Goal: Transaction & Acquisition: Subscribe to service/newsletter

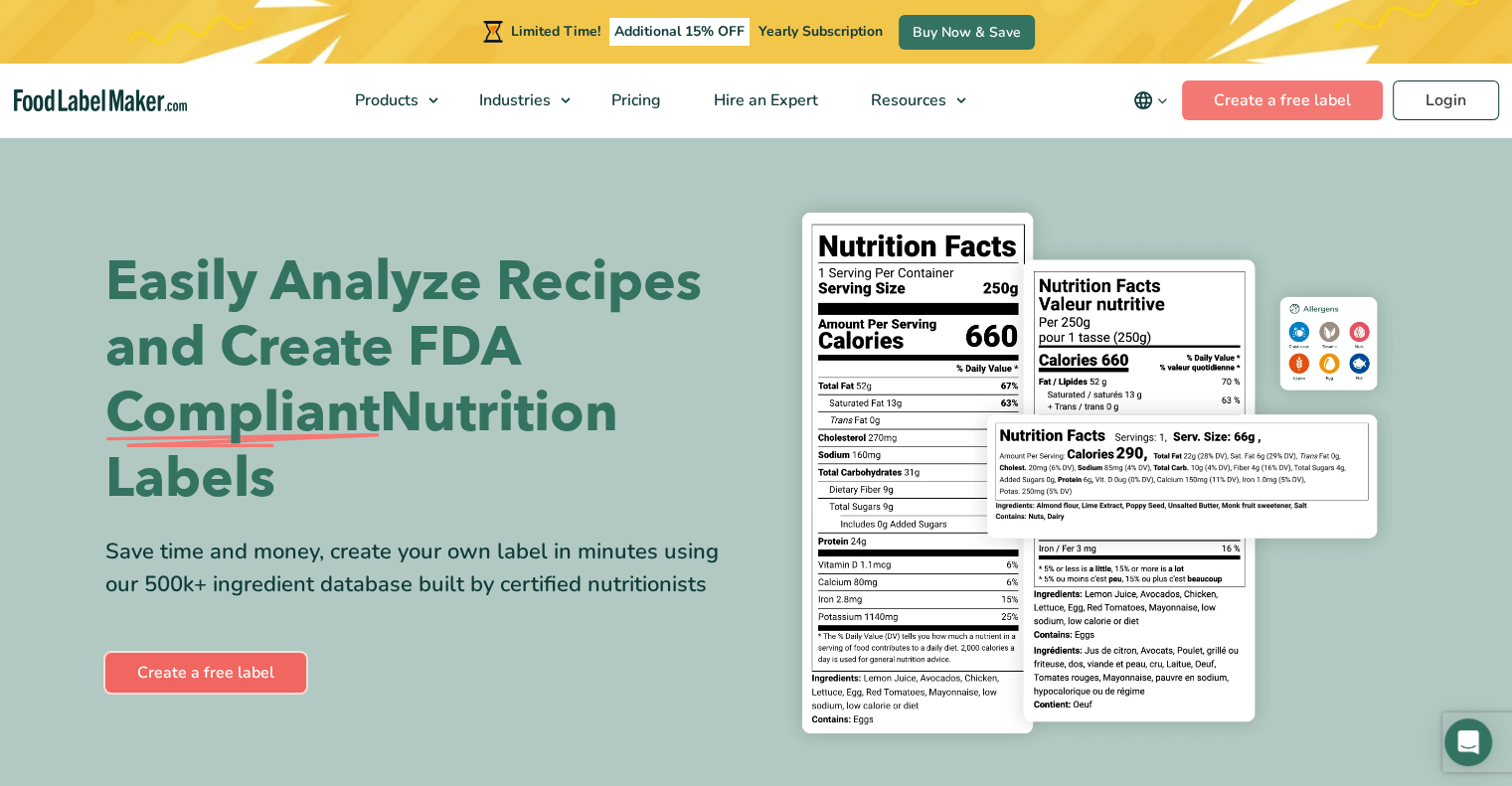
click at [153, 669] on link "Create a free label" at bounding box center [205, 673] width 201 height 40
click at [641, 105] on span "Pricing" at bounding box center [635, 101] width 58 height 22
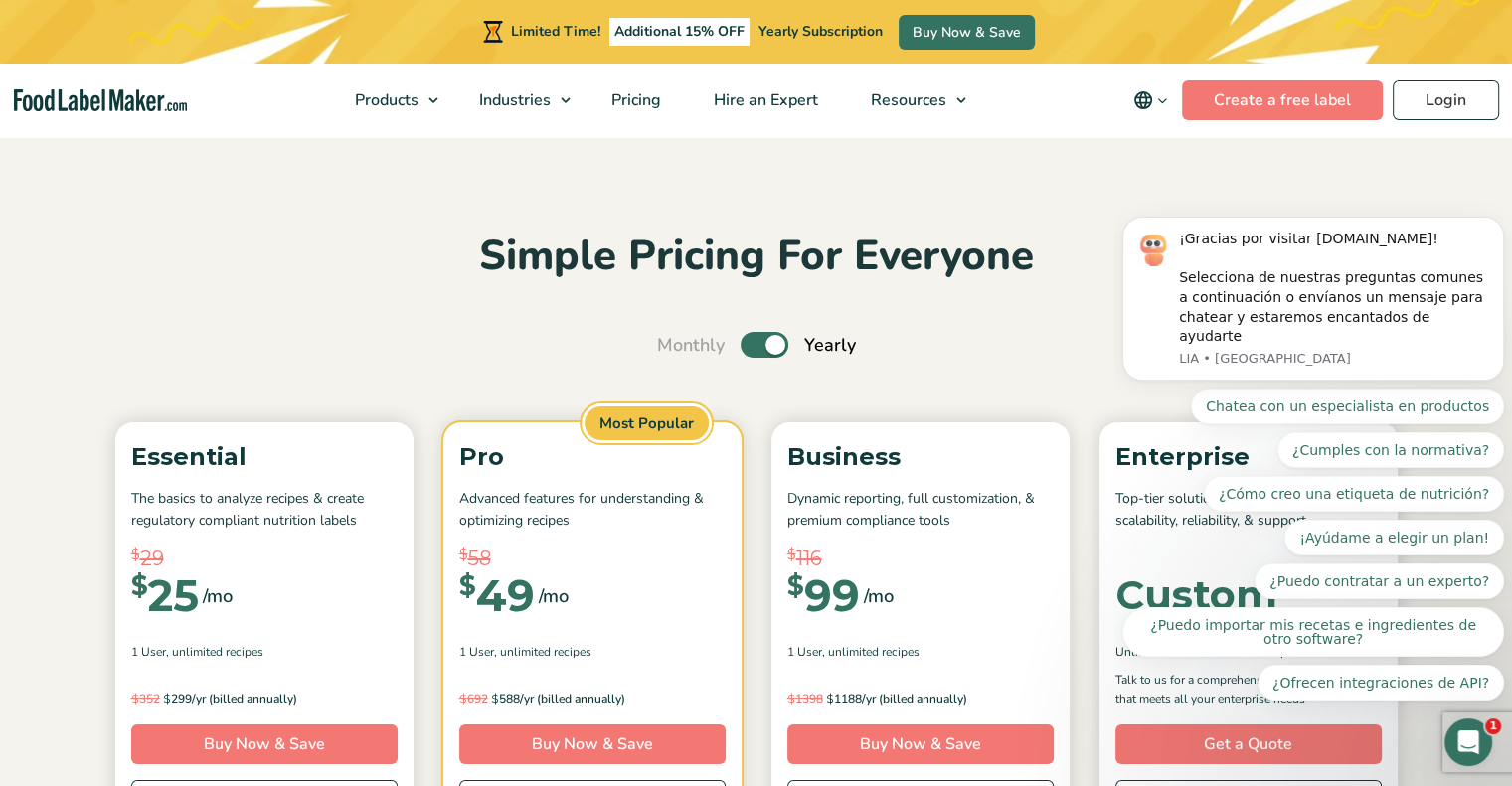
click at [1160, 99] on body "¡Gracias por visitar FoodLabelMaker.com! Selecciona de nuestras preguntas comun…" at bounding box center [1313, 316] width 382 height 816
click at [1128, 95] on body "¡Gracias por visitar FoodLabelMaker.com! Selecciona de nuestras preguntas comun…" at bounding box center [1313, 316] width 382 height 816
click at [1495, 229] on icon "Dismiss notification" at bounding box center [1498, 223] width 11 height 11
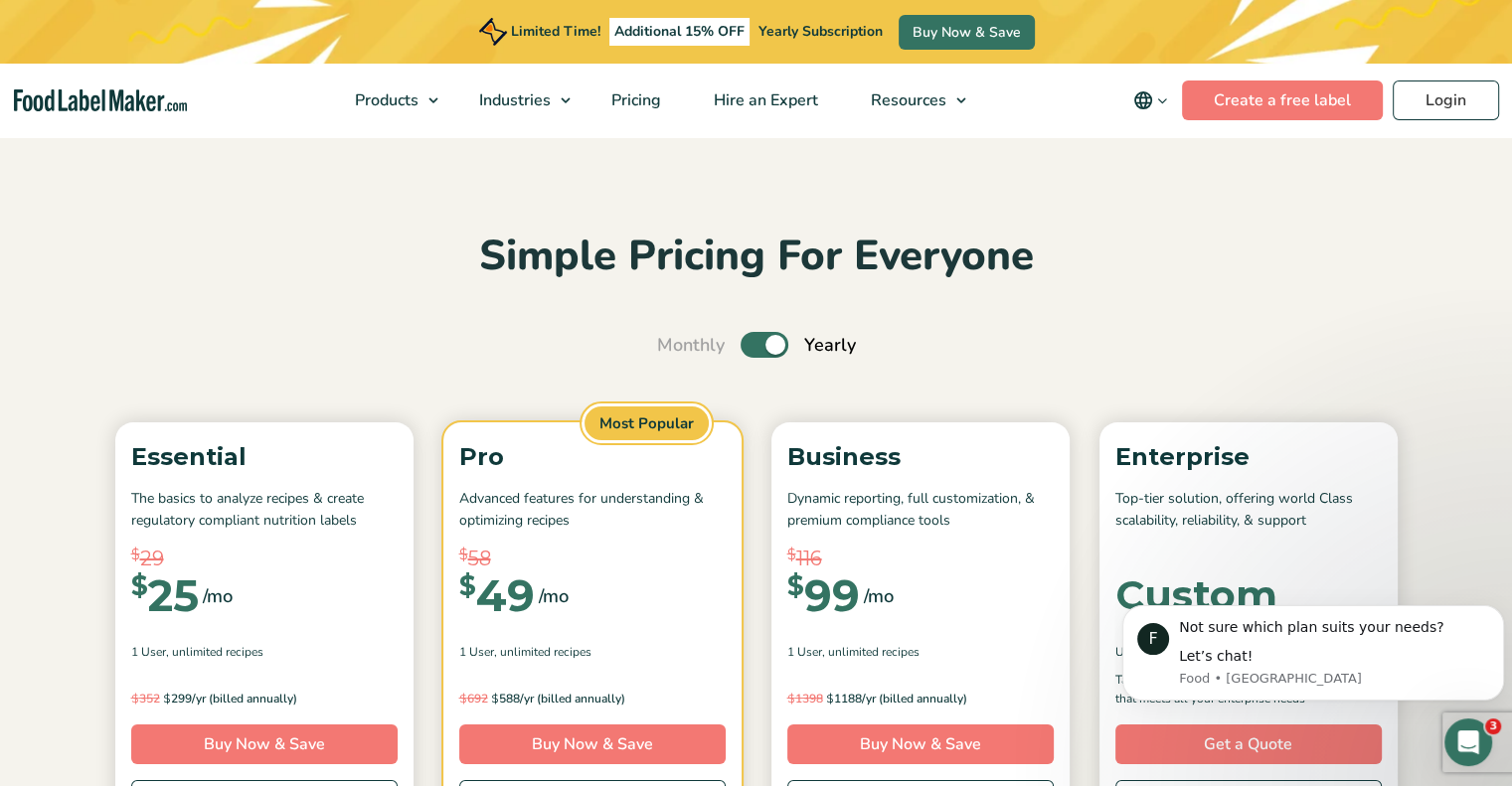
click at [1164, 99] on icon "main navigation" at bounding box center [1162, 101] width 15 height 15
click at [1177, 165] on link "Español" at bounding box center [1178, 168] width 54 height 20
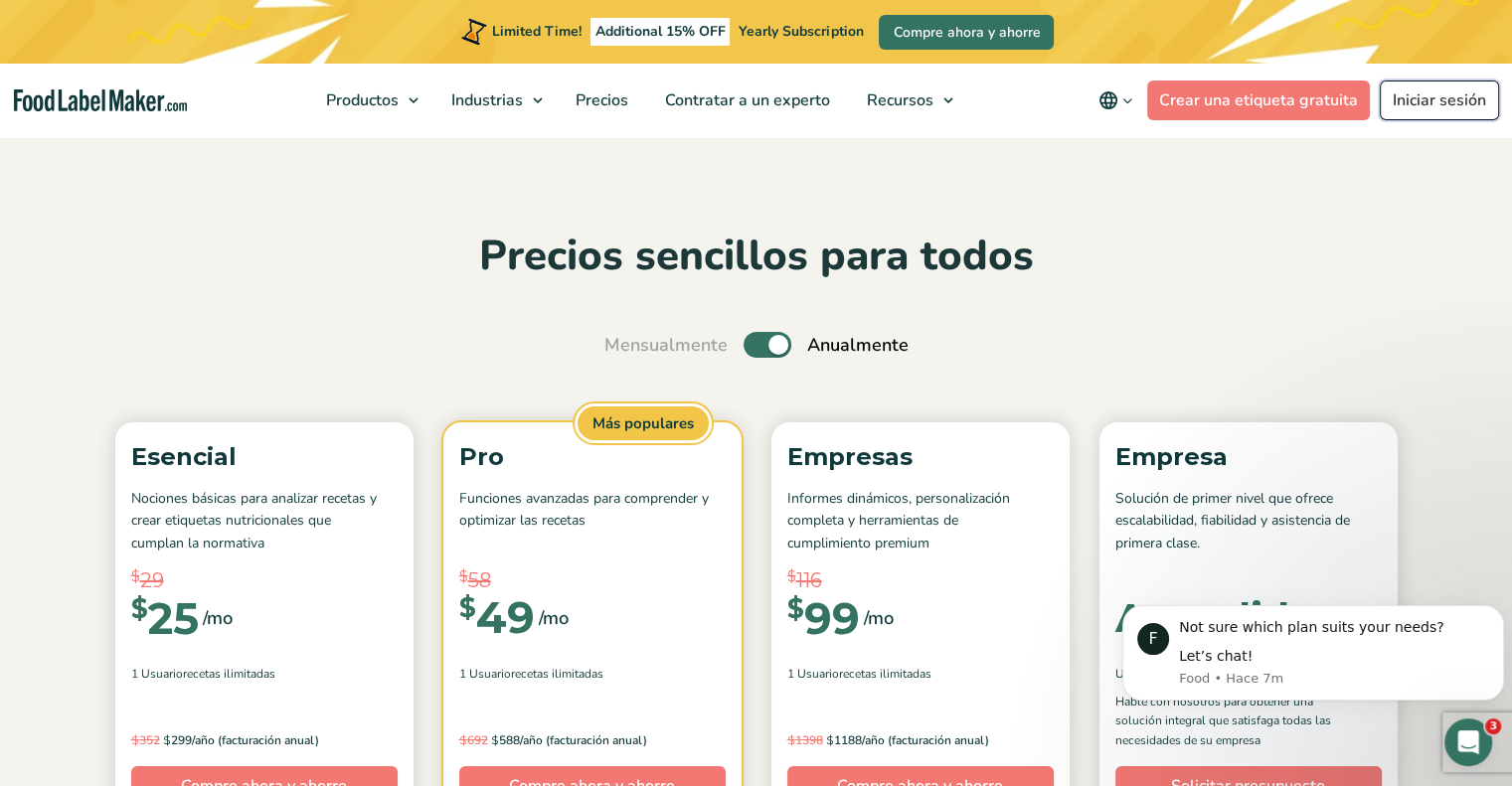
click at [1426, 90] on link "Iniciar sesión" at bounding box center [1439, 101] width 119 height 40
